Goal: Information Seeking & Learning: Learn about a topic

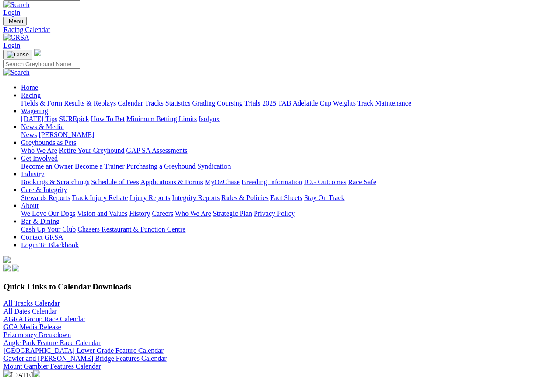
scroll to position [12, 0]
click at [37, 99] on link "Fields & Form" at bounding box center [41, 102] width 41 height 7
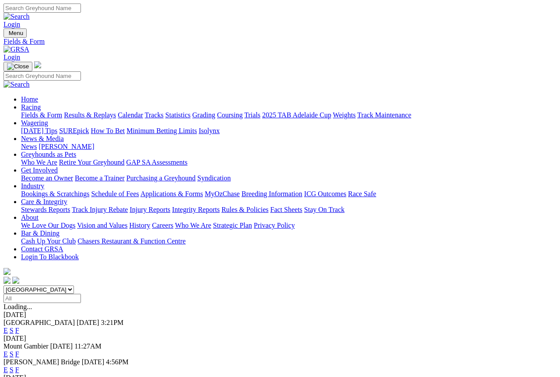
click at [19, 340] on link "F" at bounding box center [17, 369] width 4 height 7
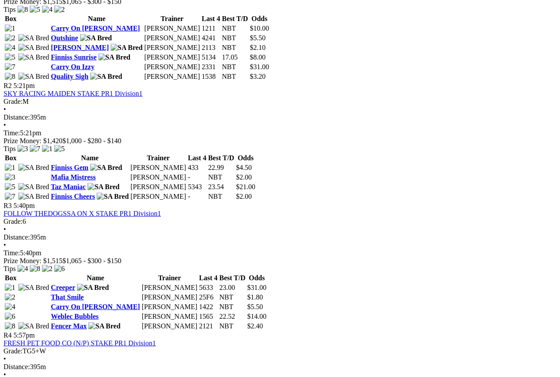
scroll to position [500, 0]
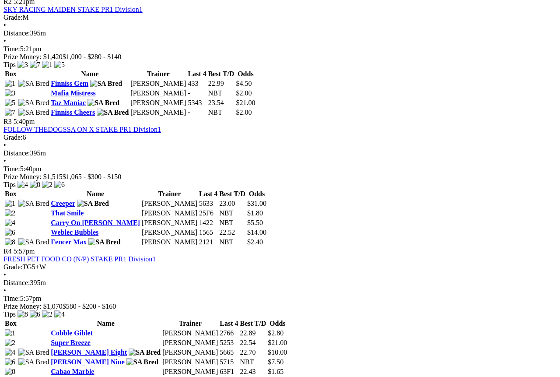
scroll to position [581, 0]
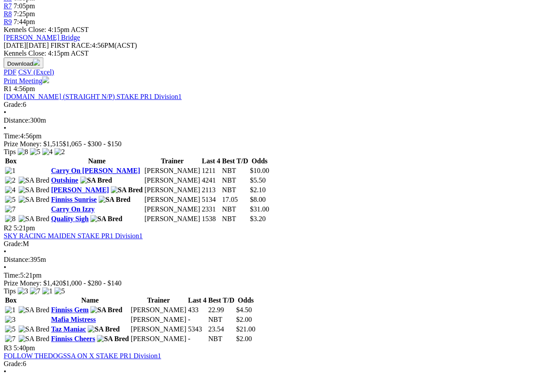
scroll to position [356, 6]
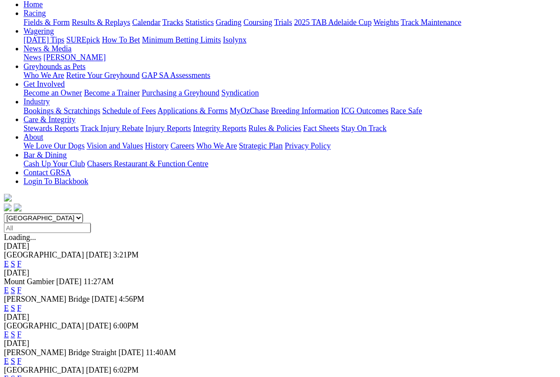
scroll to position [73, 30]
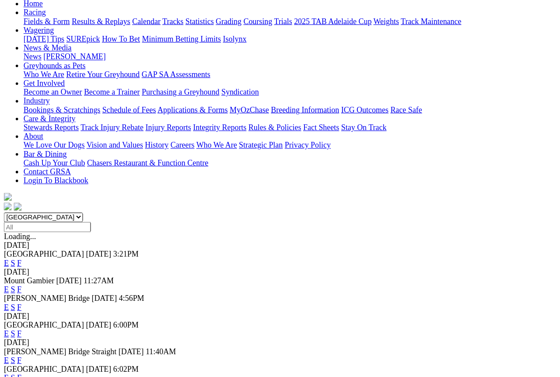
click at [4, 213] on div "South Australia New South Wales Northern Territory Queensland Tasmania Victoria…" at bounding box center [280, 217] width 553 height 8
click at [19, 317] on link "F" at bounding box center [17, 320] width 4 height 7
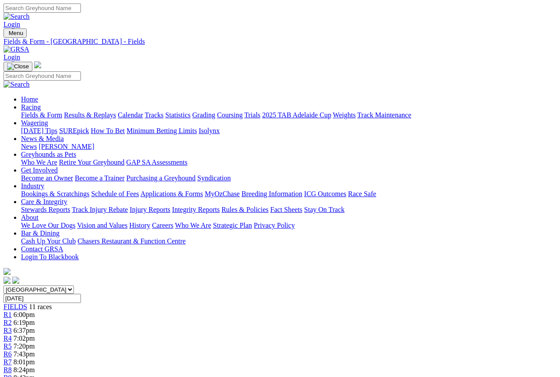
click at [12, 311] on span "R1" at bounding box center [8, 314] width 8 height 7
click at [12, 319] on span "R2" at bounding box center [8, 322] width 8 height 7
click at [26, 111] on link "Fields & Form" at bounding box center [41, 114] width 41 height 7
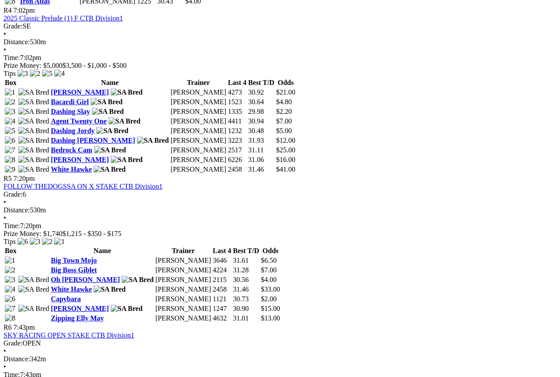
scroll to position [886, 0]
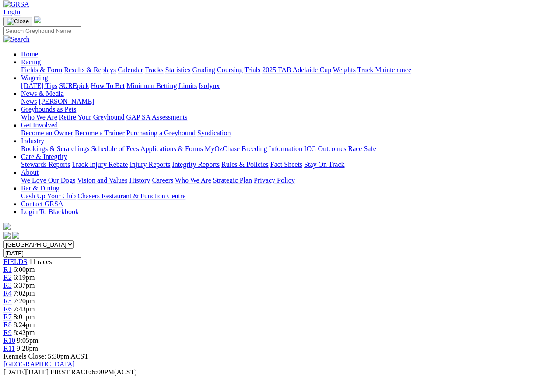
scroll to position [0, 0]
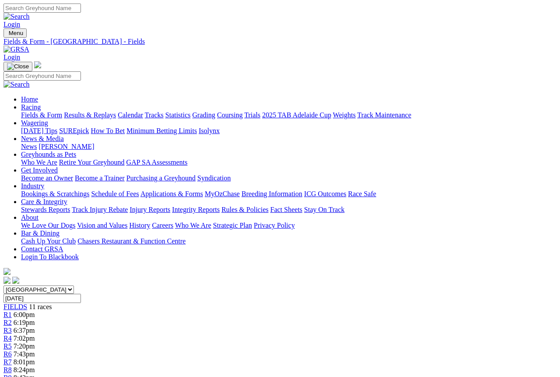
click at [33, 111] on link "Fields & Form" at bounding box center [41, 114] width 41 height 7
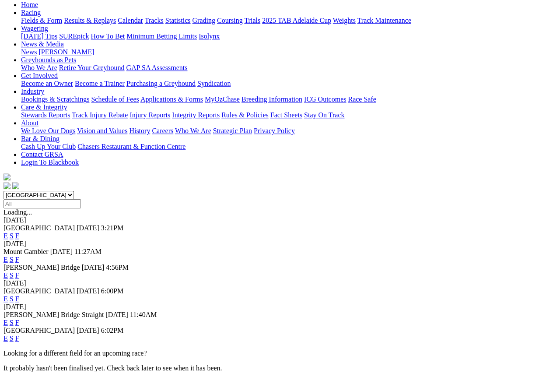
scroll to position [97, 0]
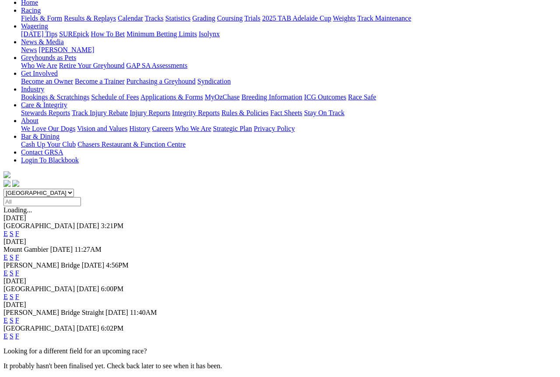
click at [19, 332] on link "F" at bounding box center [17, 335] width 4 height 7
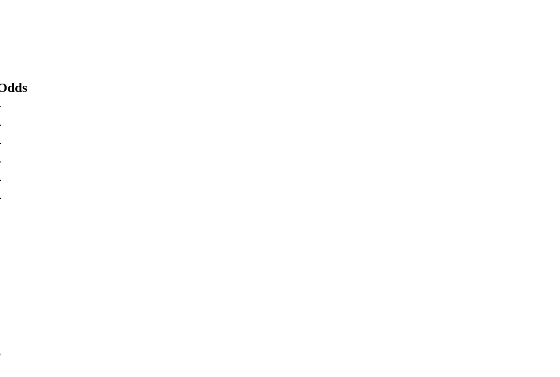
scroll to position [762, 2]
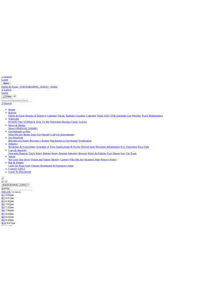
scroll to position [0, 0]
